Goal: Information Seeking & Learning: Find specific fact

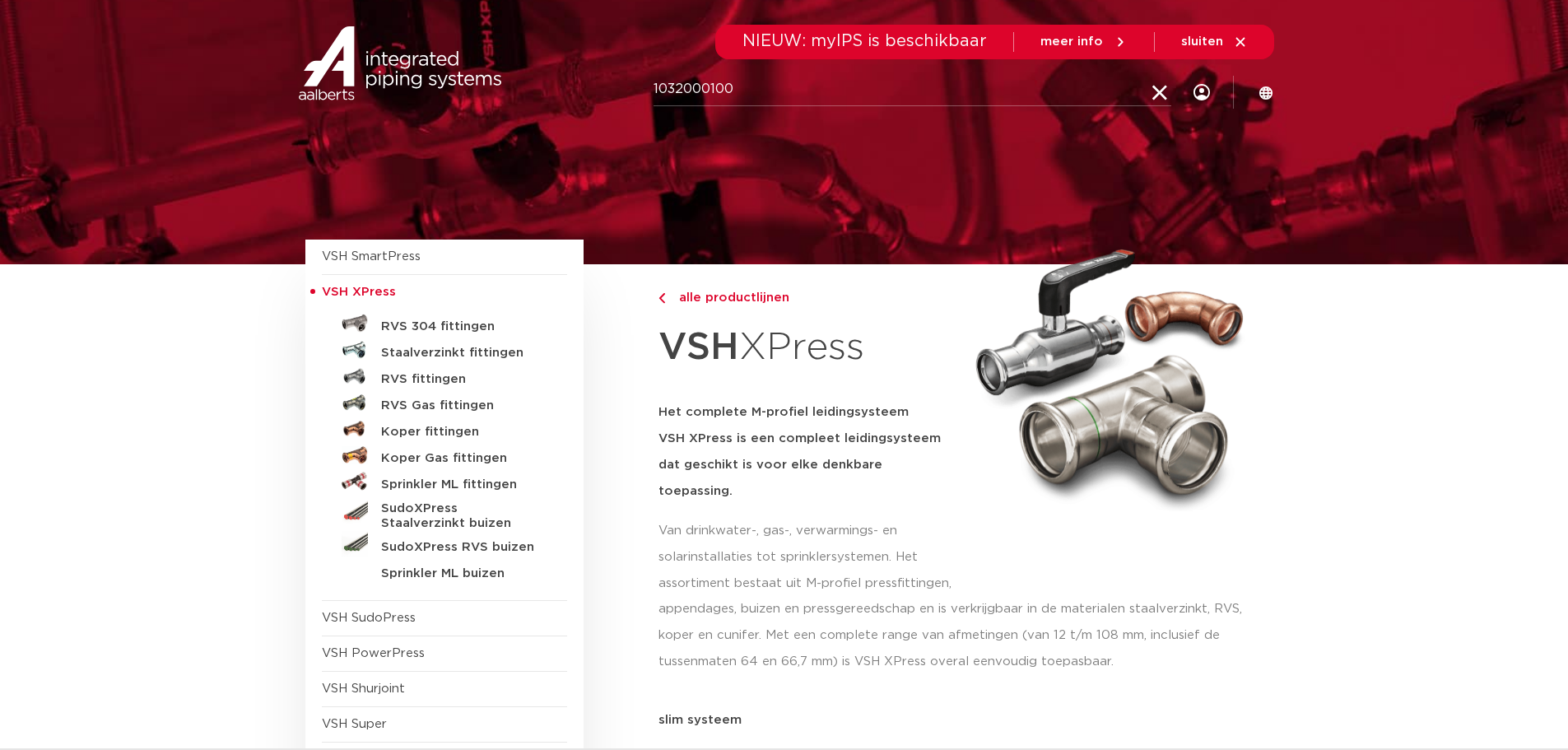
type input "1032000100"
click button "Zoeken" at bounding box center [0, 0] width 0 height 0
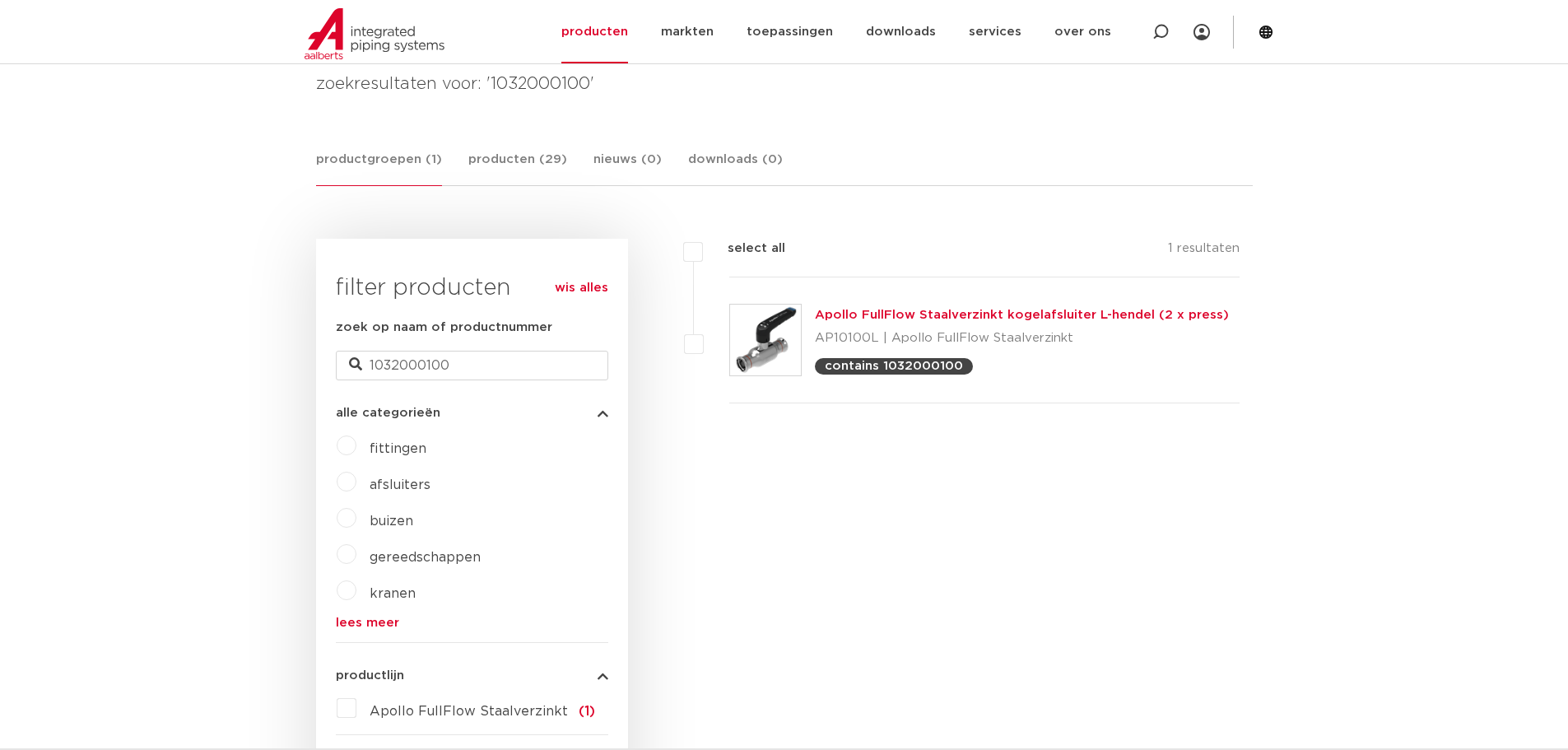
click at [895, 320] on link "Apollo FullFlow Staalverzinkt kogelafsluiter L-hendel (2 x press)" at bounding box center [1022, 315] width 414 height 13
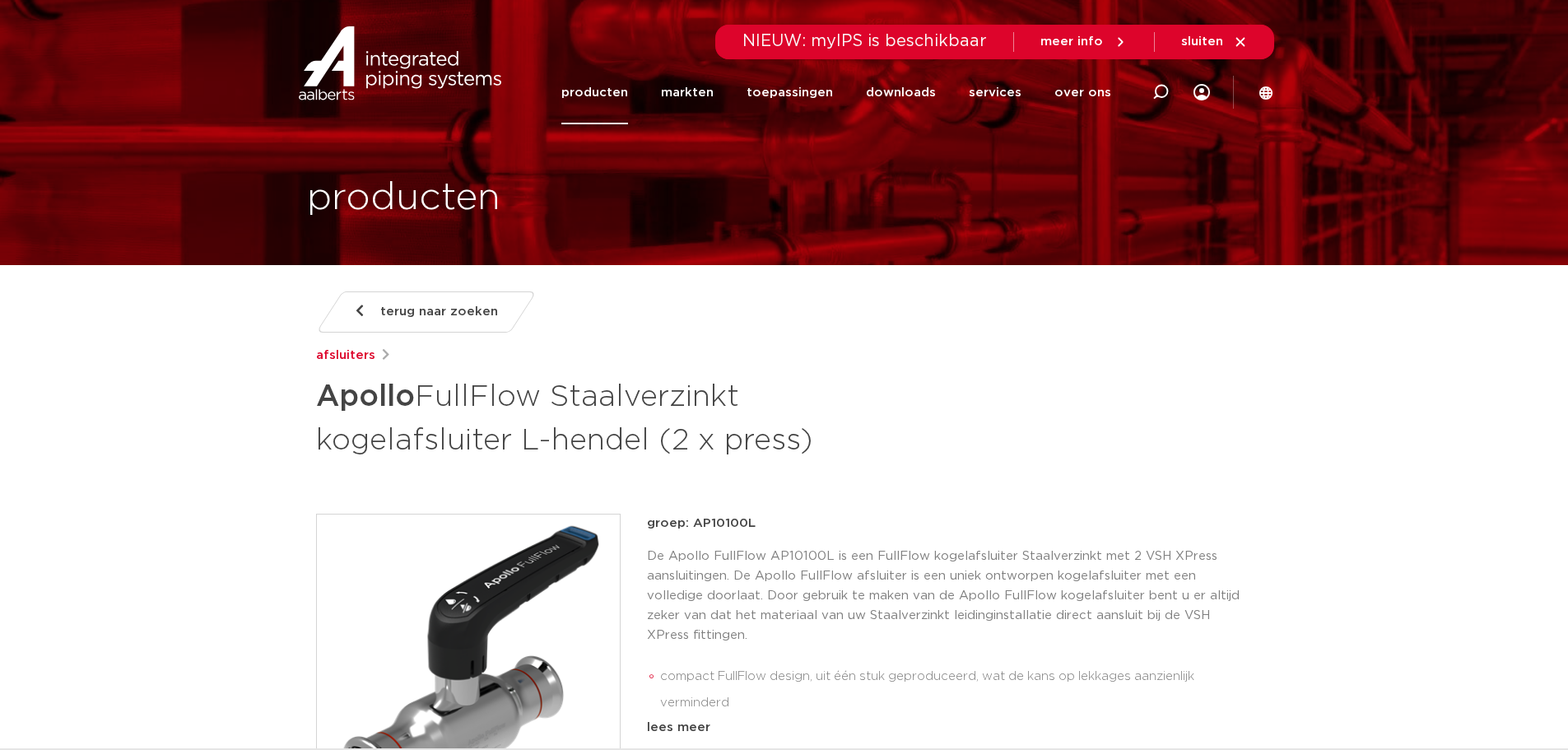
scroll to position [1153, 0]
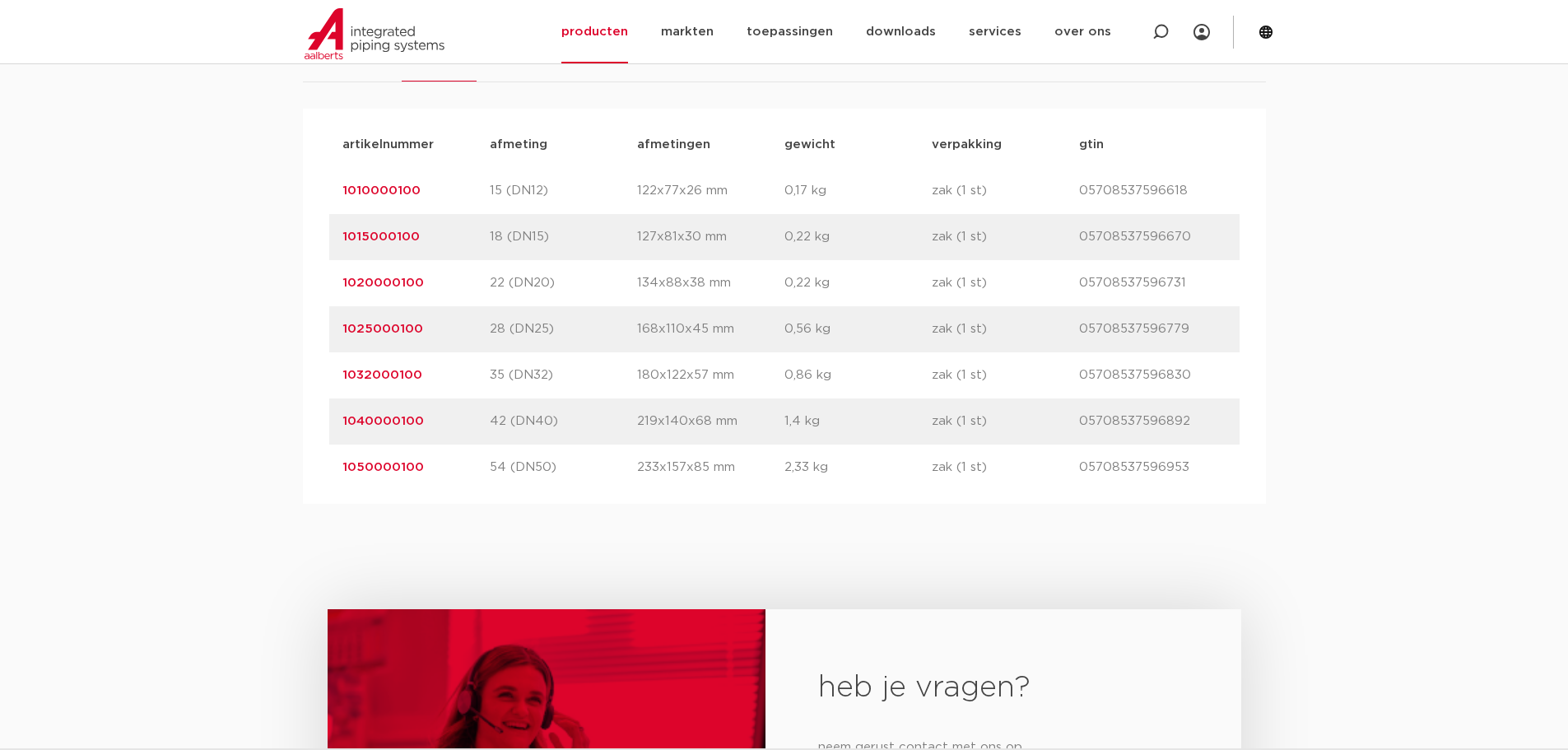
click at [399, 376] on link "1032000100" at bounding box center [382, 375] width 80 height 13
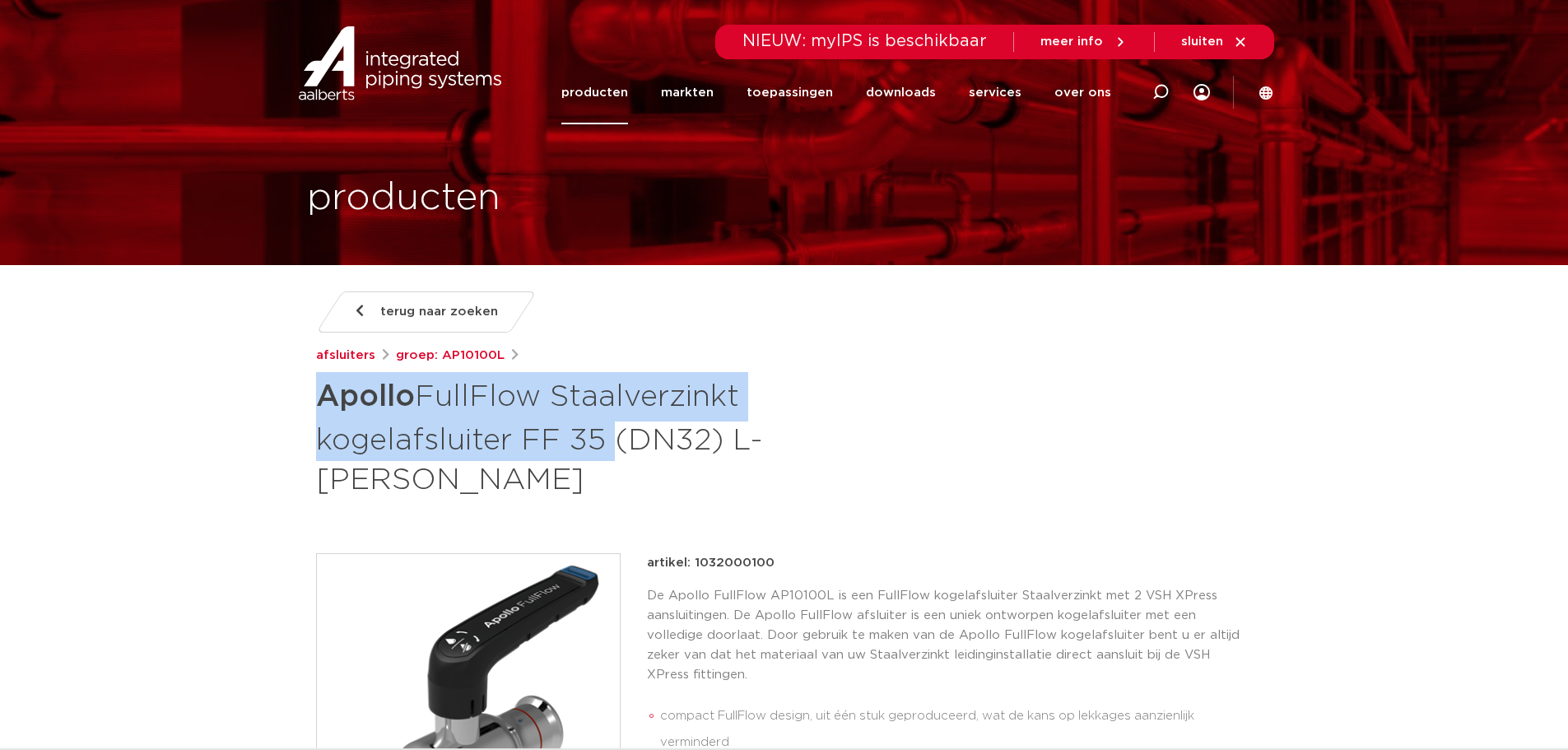
drag, startPoint x: 319, startPoint y: 398, endPoint x: 604, endPoint y: 454, distance: 290.4
click at [604, 454] on h1 "Apollo FullFlow Staalverzinkt kogelafsluiter FF 35 (DN32) L-hendel" at bounding box center [625, 436] width 618 height 128
copy h1 "Apollo FullFlow Staalverzinkt kogelafsluiter FF 35"
